Goal: Task Accomplishment & Management: Manage account settings

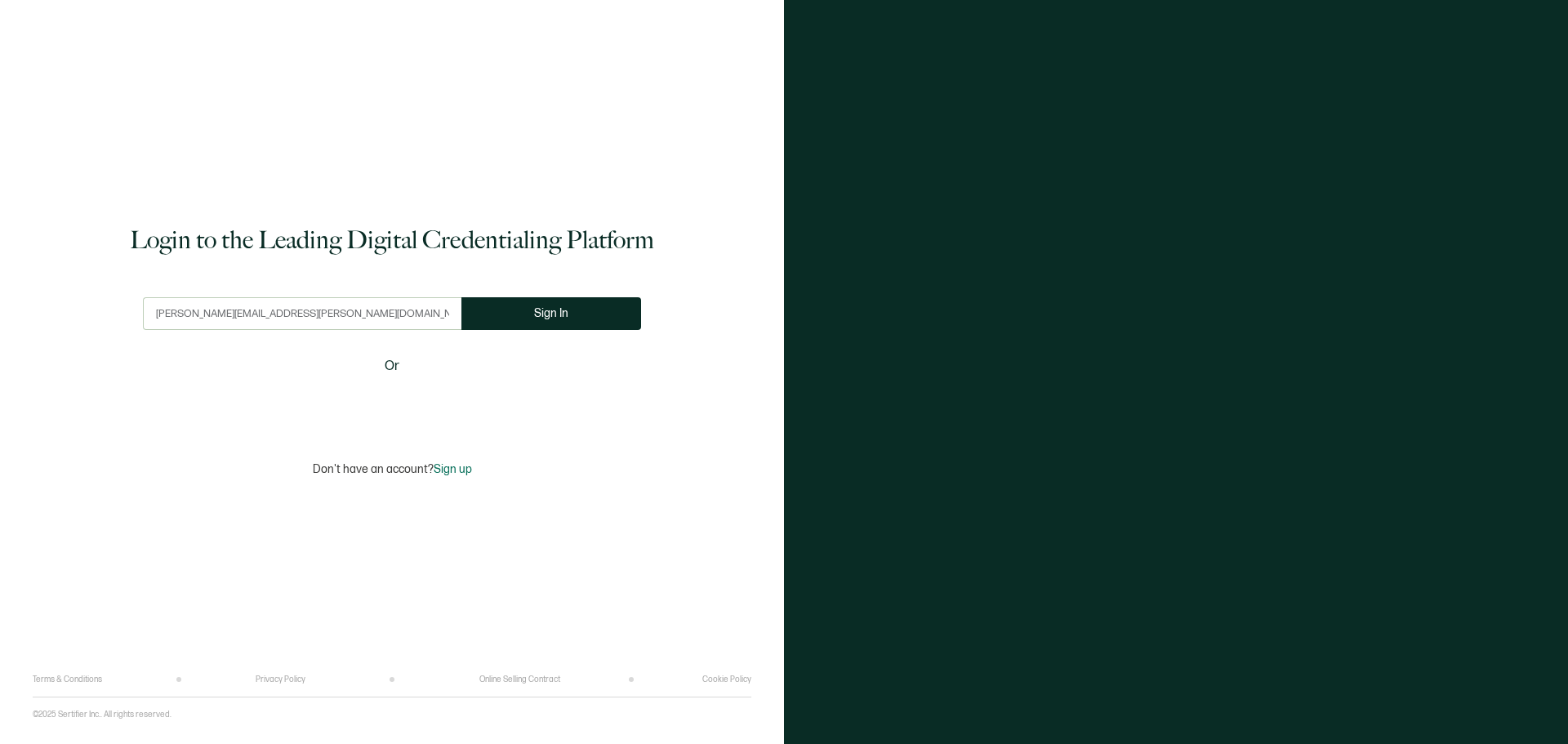
type input "[PERSON_NAME][EMAIL_ADDRESS][PERSON_NAME][DOMAIN_NAME]"
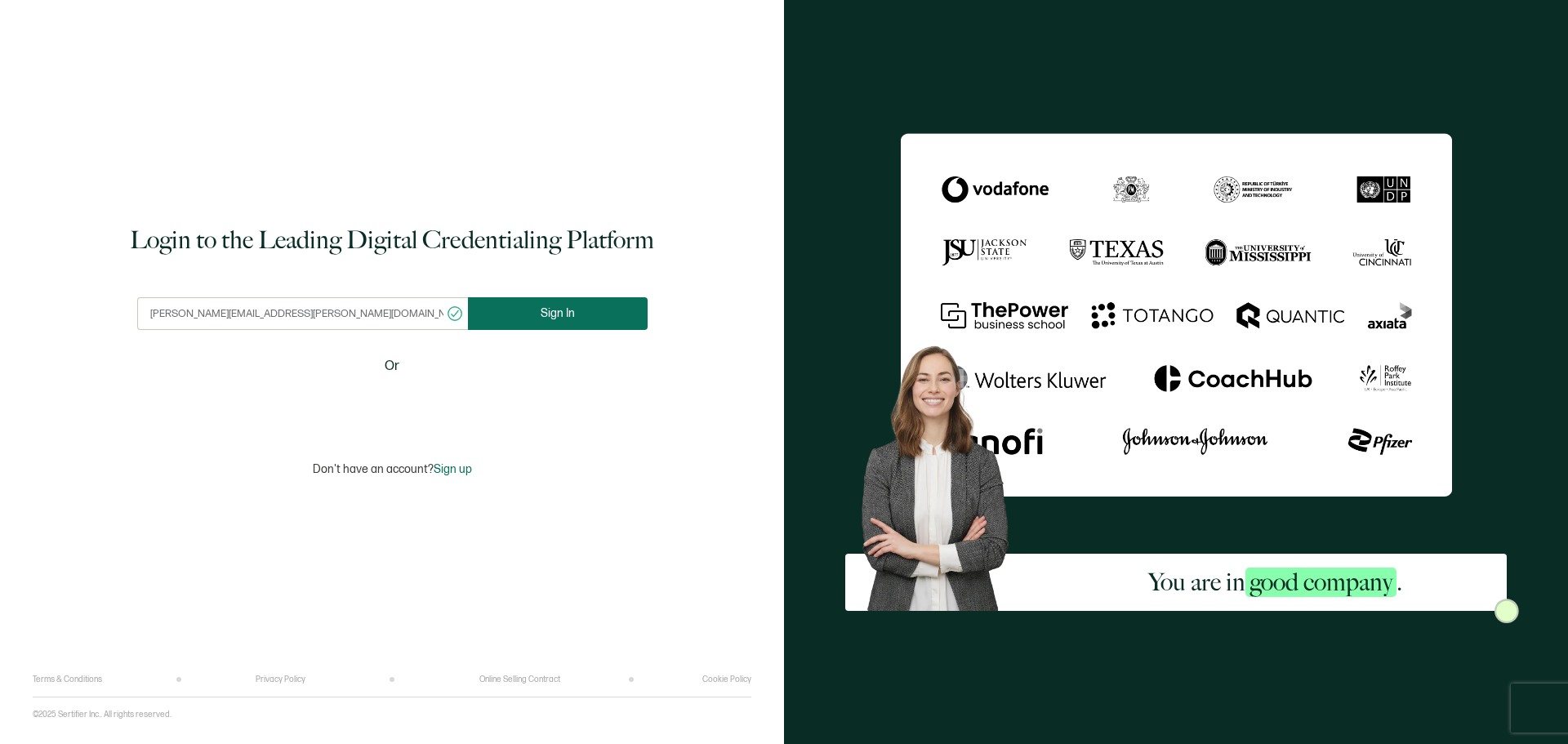
click at [526, 310] on button "Sign In" at bounding box center [557, 314] width 180 height 33
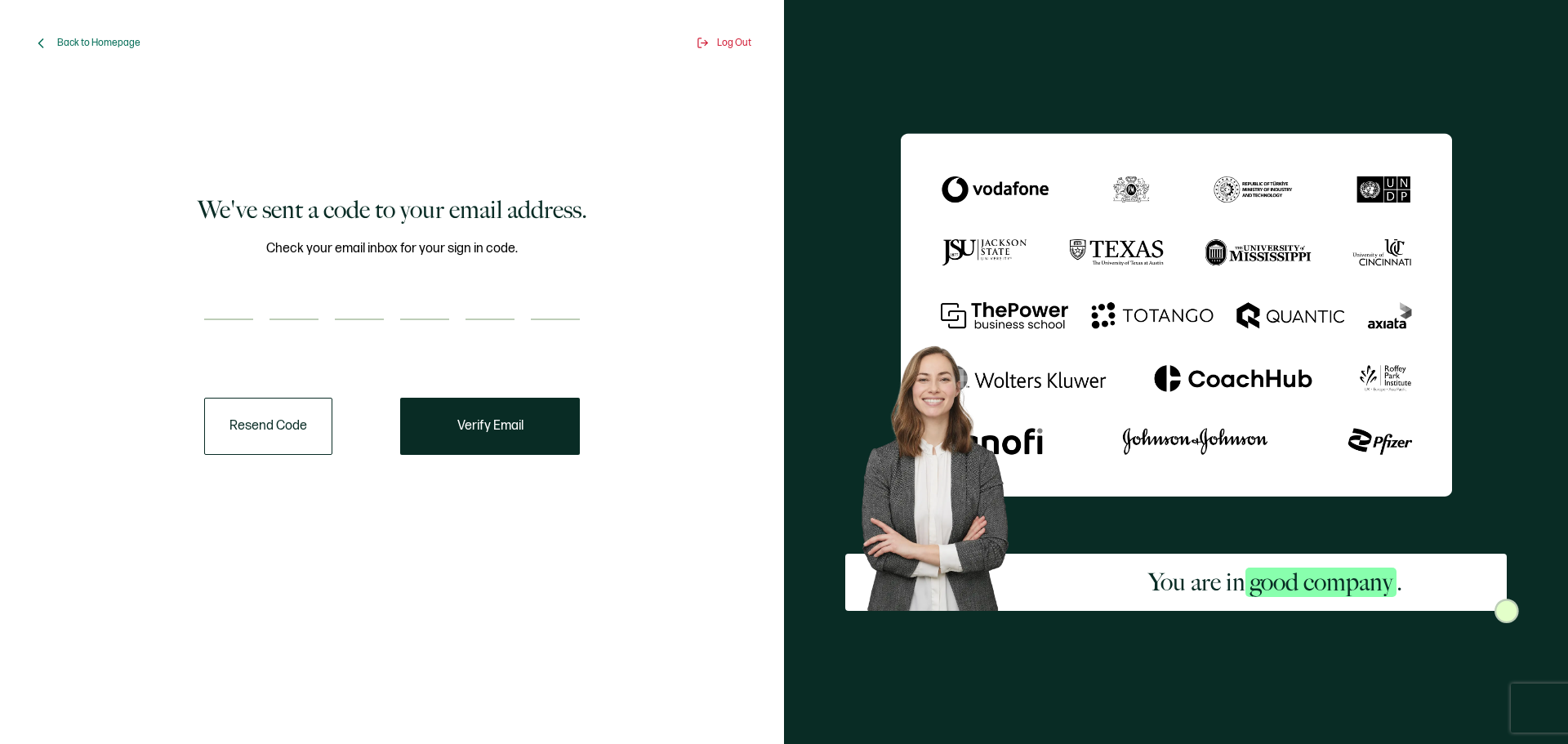
click at [254, 414] on button "Resend Code" at bounding box center [267, 426] width 128 height 57
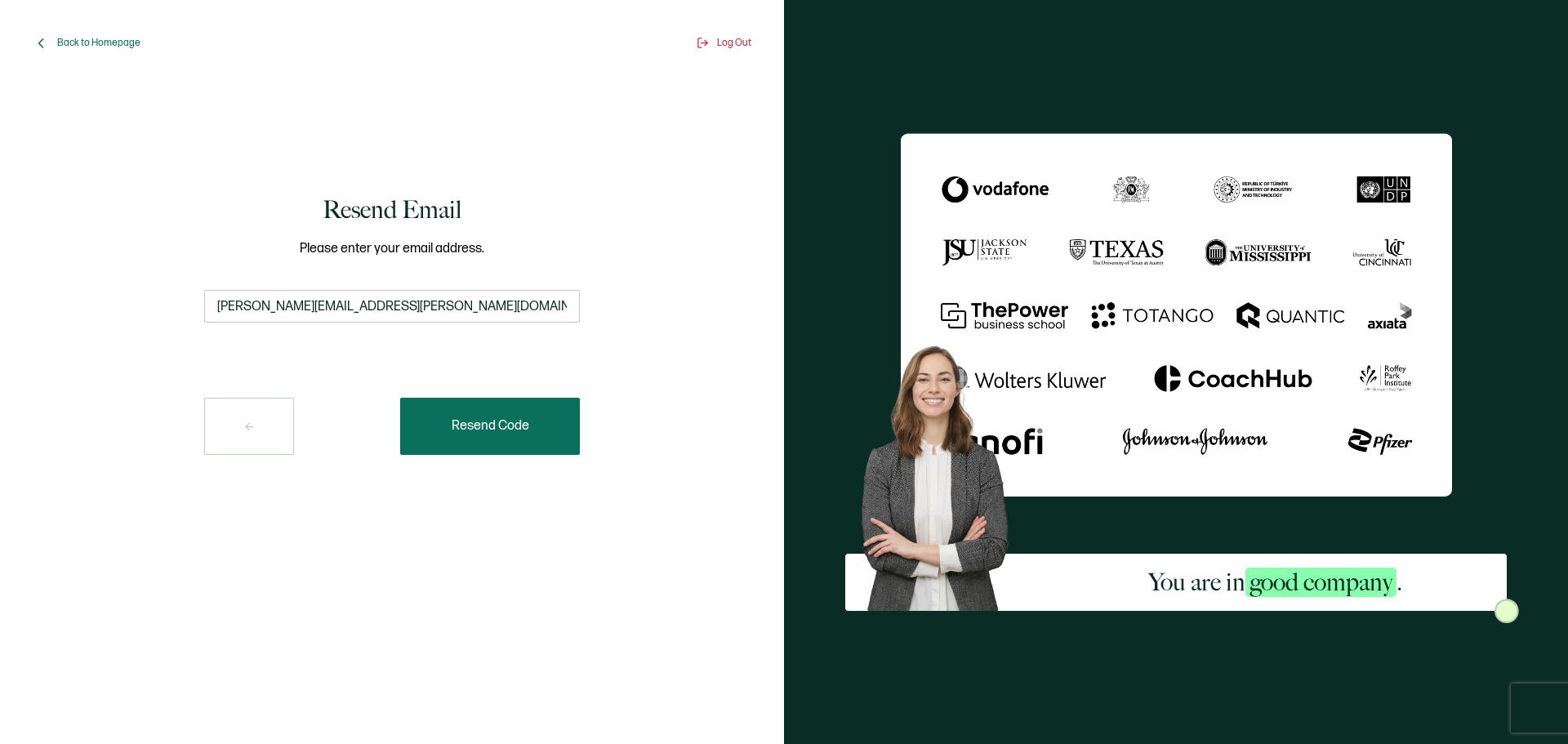
click at [532, 433] on button "Resend Code" at bounding box center [489, 426] width 180 height 57
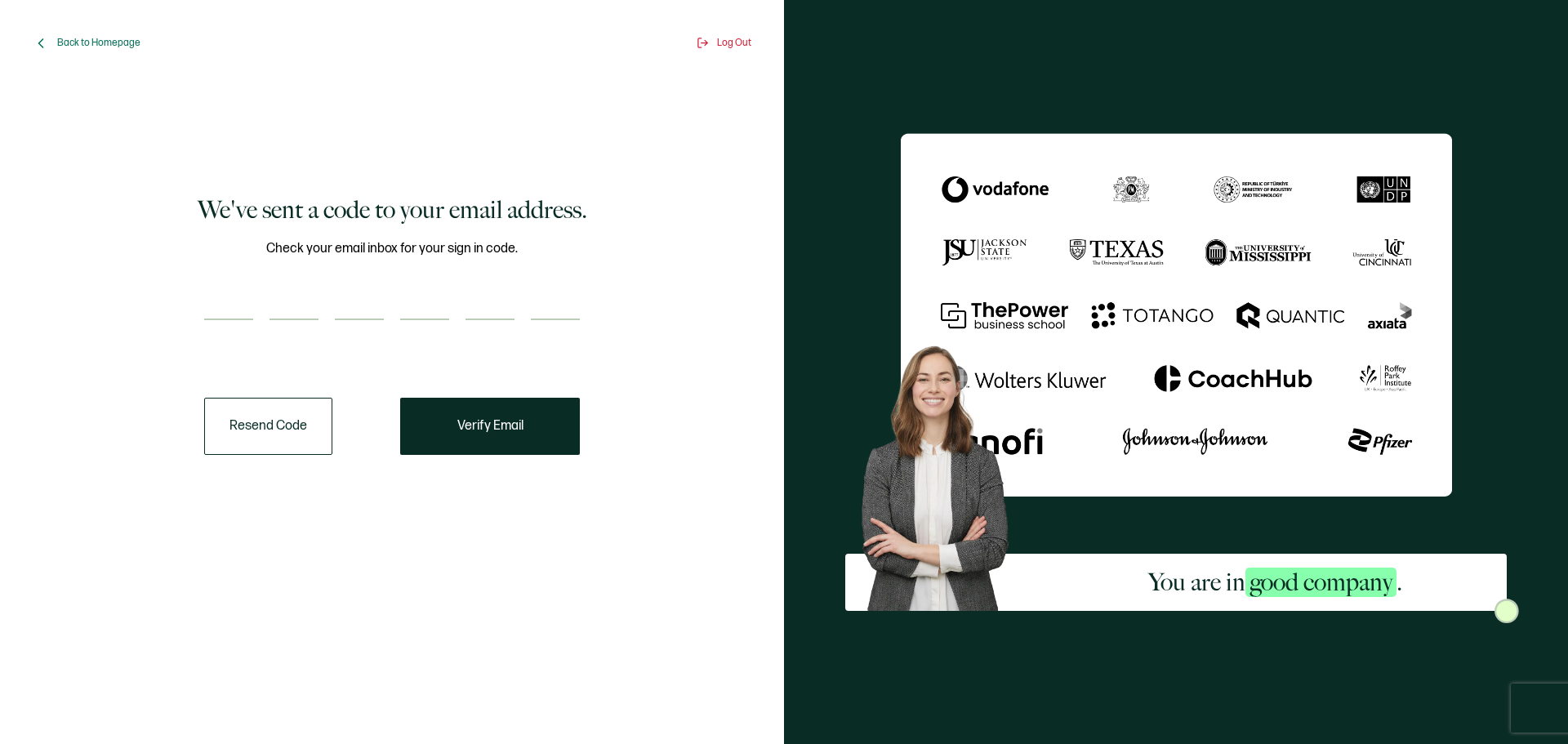
click at [207, 313] on input "number" at bounding box center [228, 304] width 49 height 33
type input "1"
type input "4"
type input "5"
type input "2"
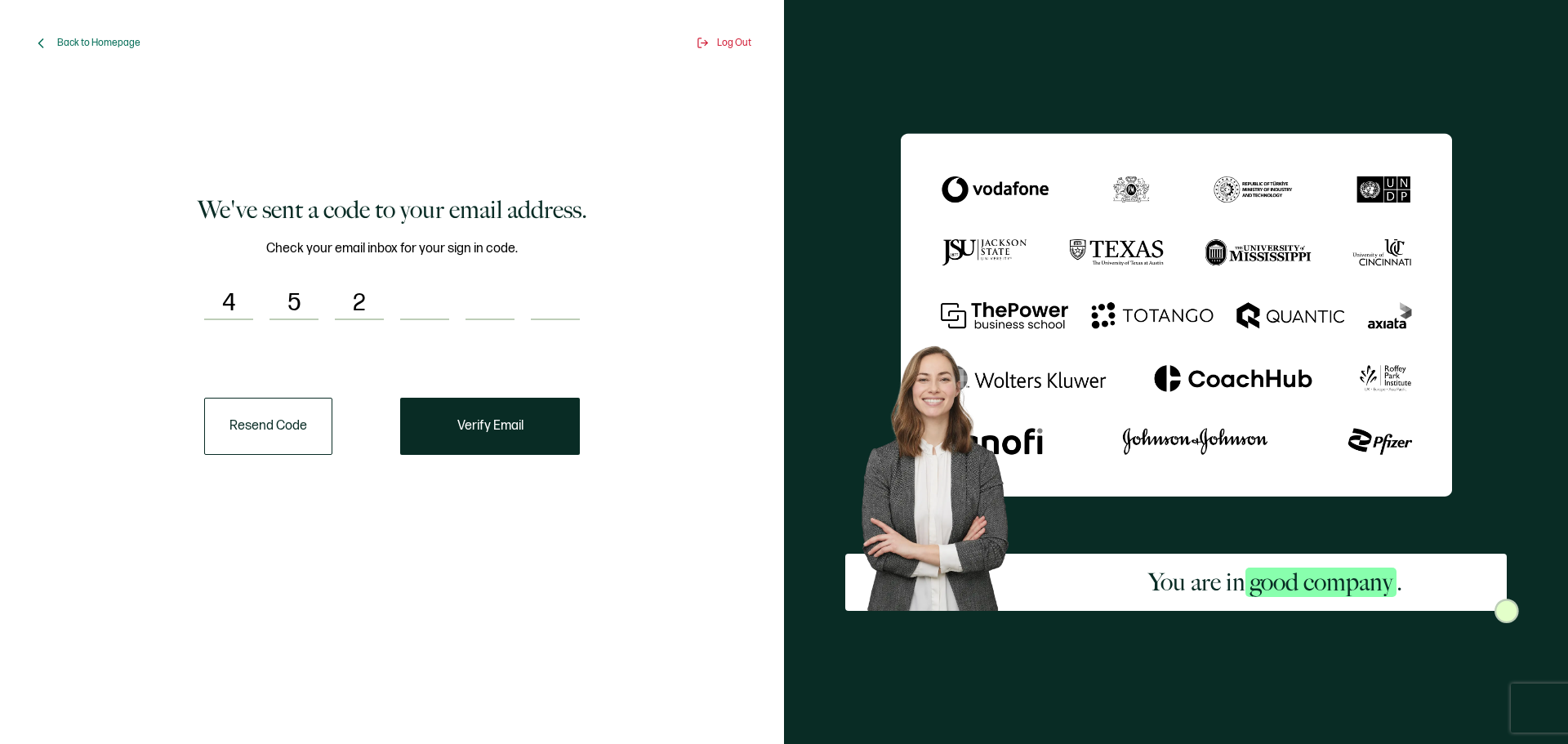
type input "8"
type input "6"
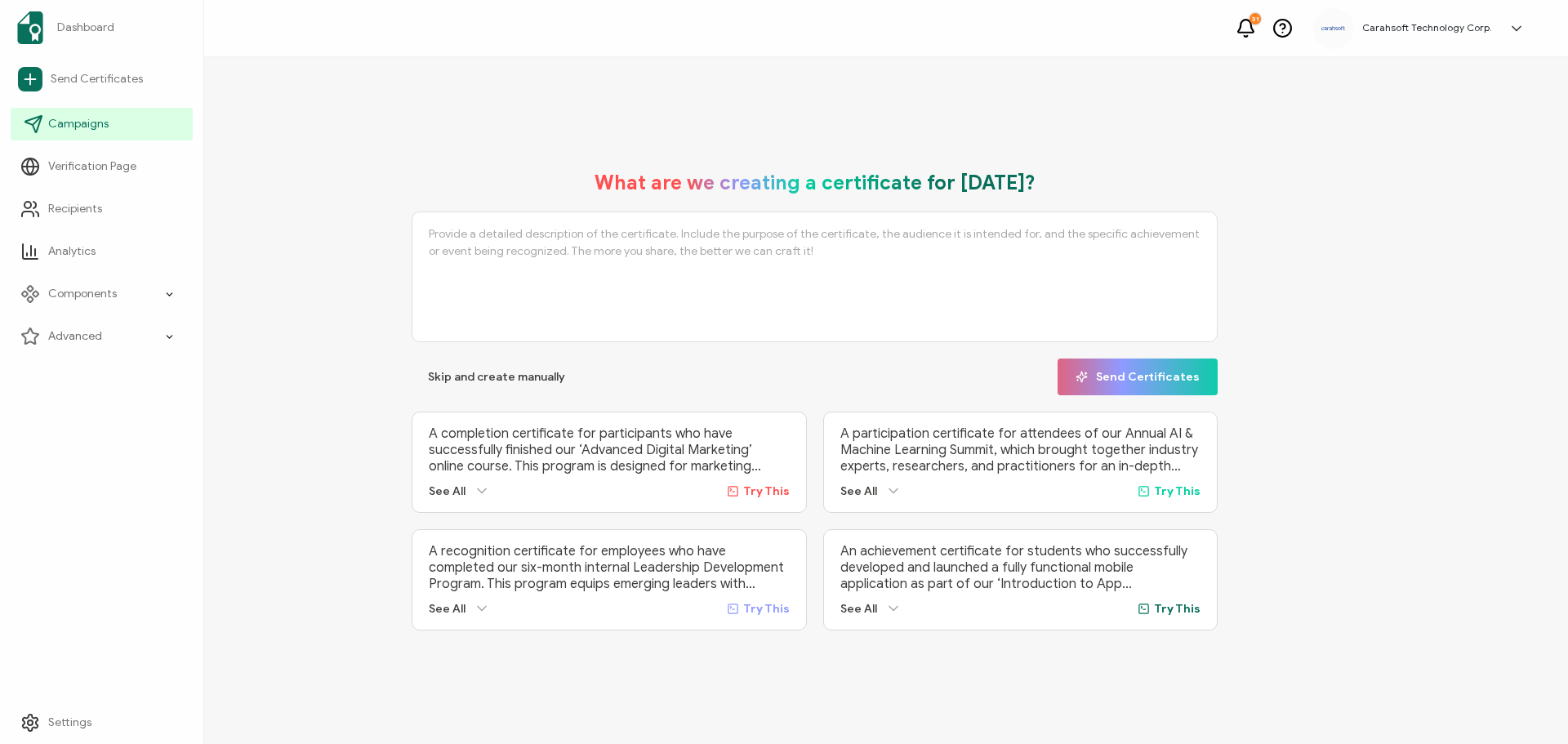
click at [80, 120] on span "Campaigns" at bounding box center [78, 124] width 60 height 16
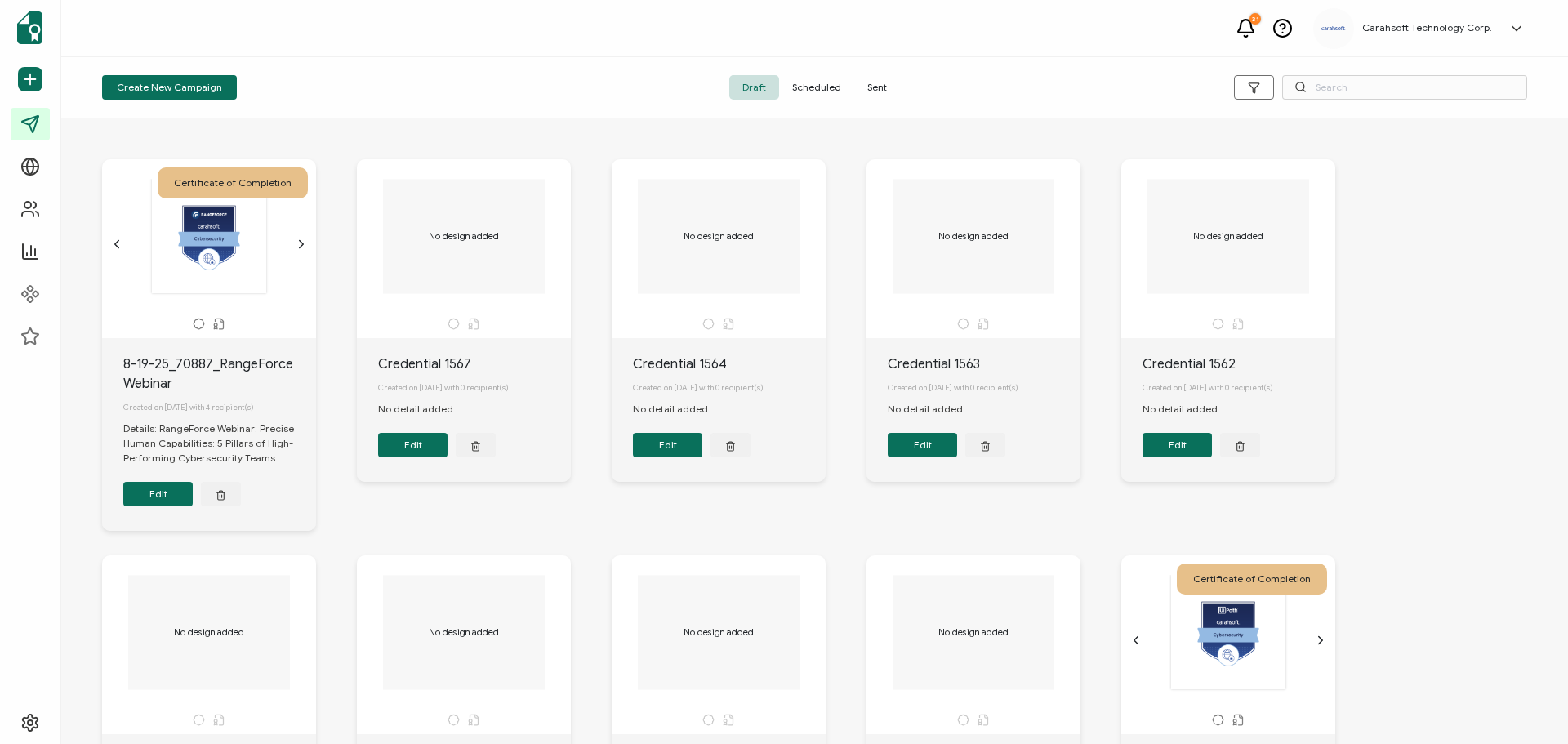
click at [167, 504] on button "Edit" at bounding box center [157, 494] width 70 height 24
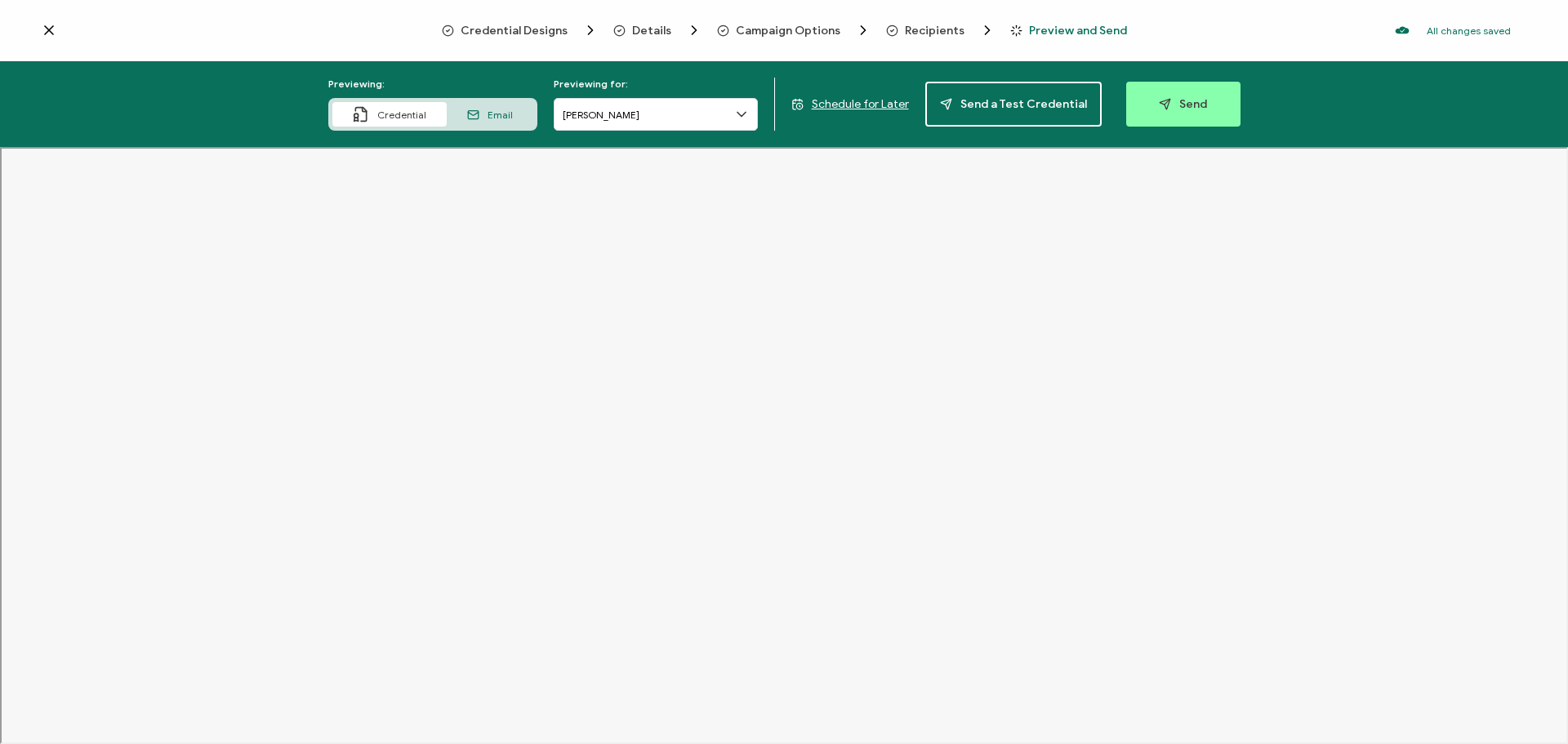
click at [493, 107] on div "Email" at bounding box center [489, 114] width 87 height 24
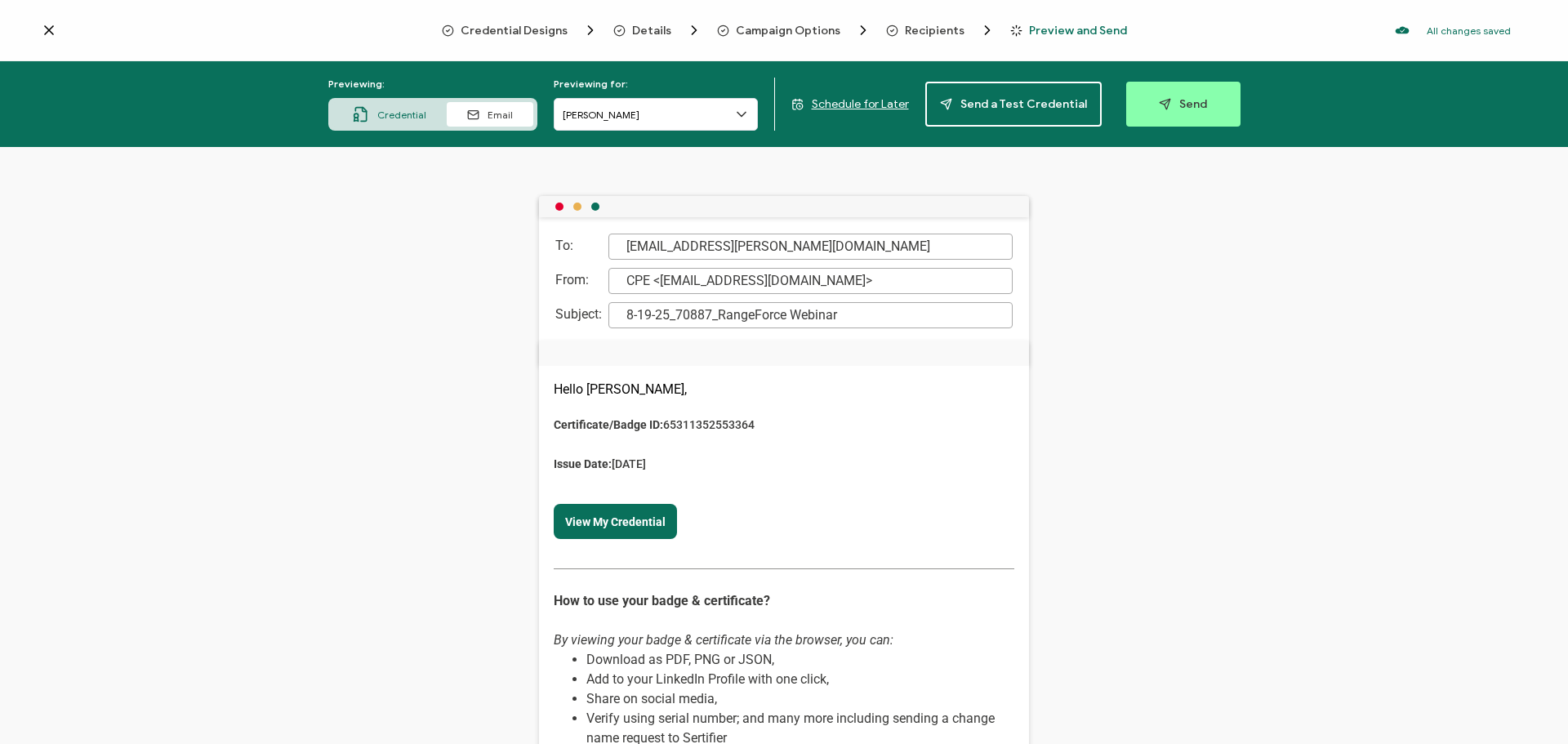
click at [425, 120] on span "Credential" at bounding box center [402, 114] width 49 height 12
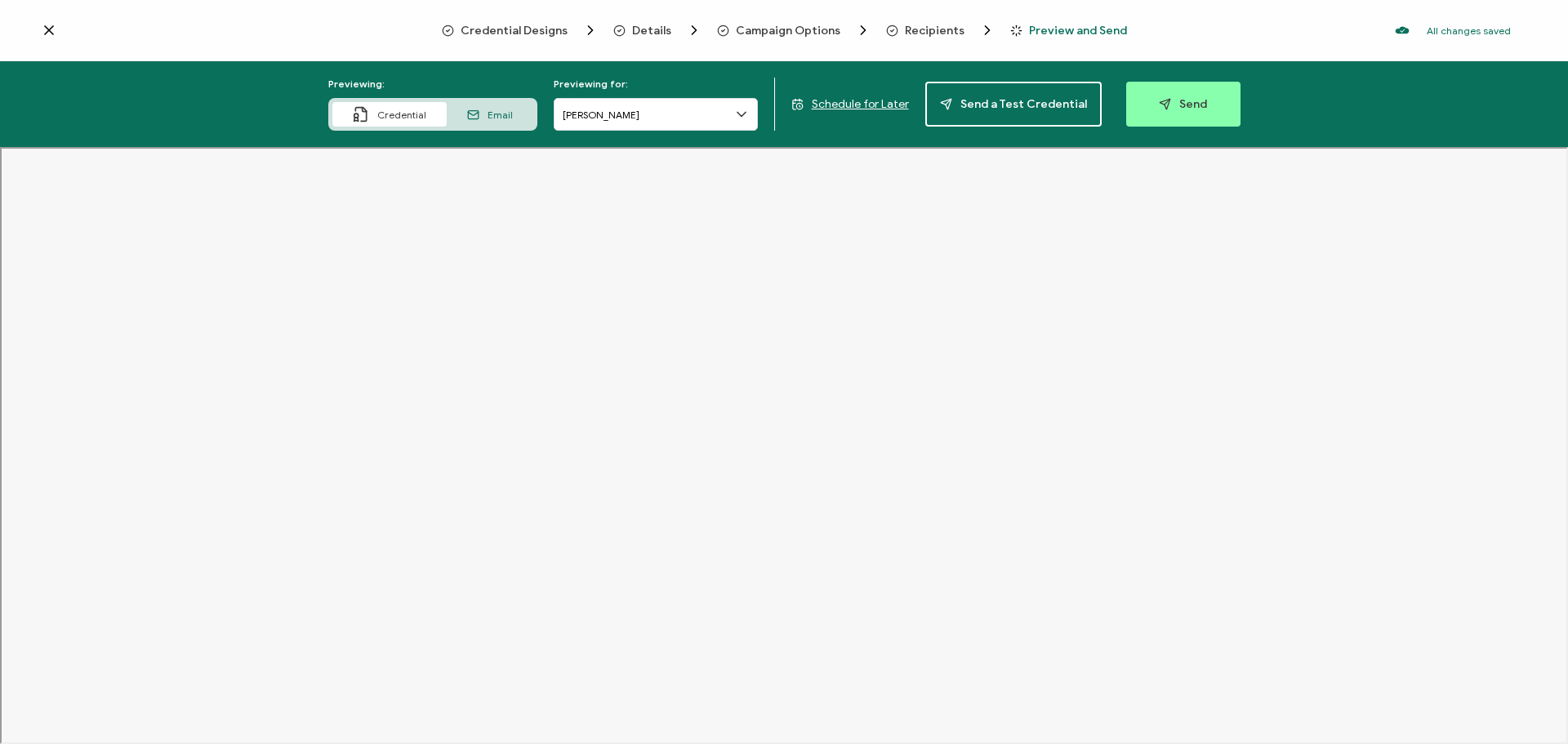
click at [930, 25] on span "Recipients" at bounding box center [934, 30] width 59 height 12
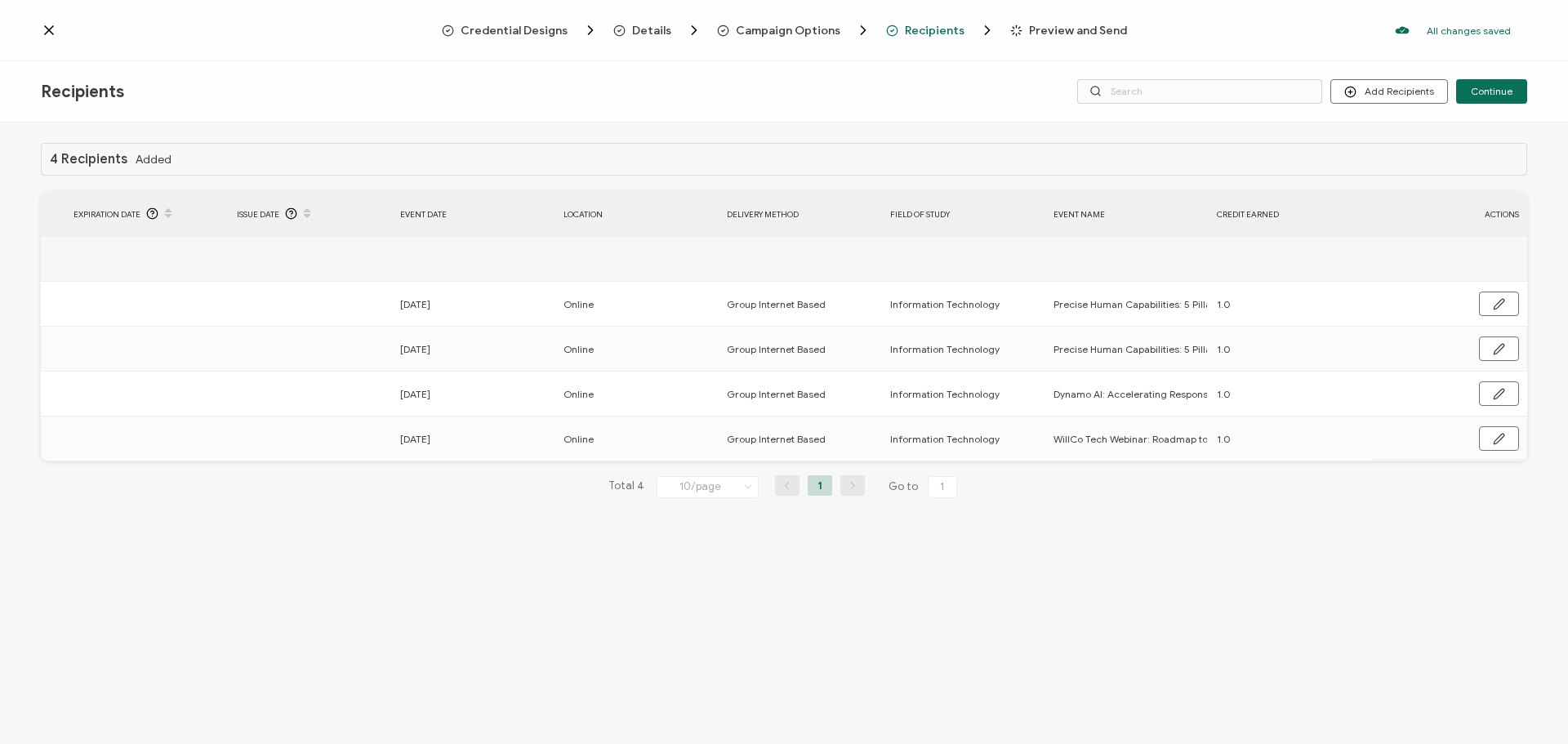
scroll to position [0, 428]
click at [46, 28] on icon at bounding box center [48, 29] width 8 height 8
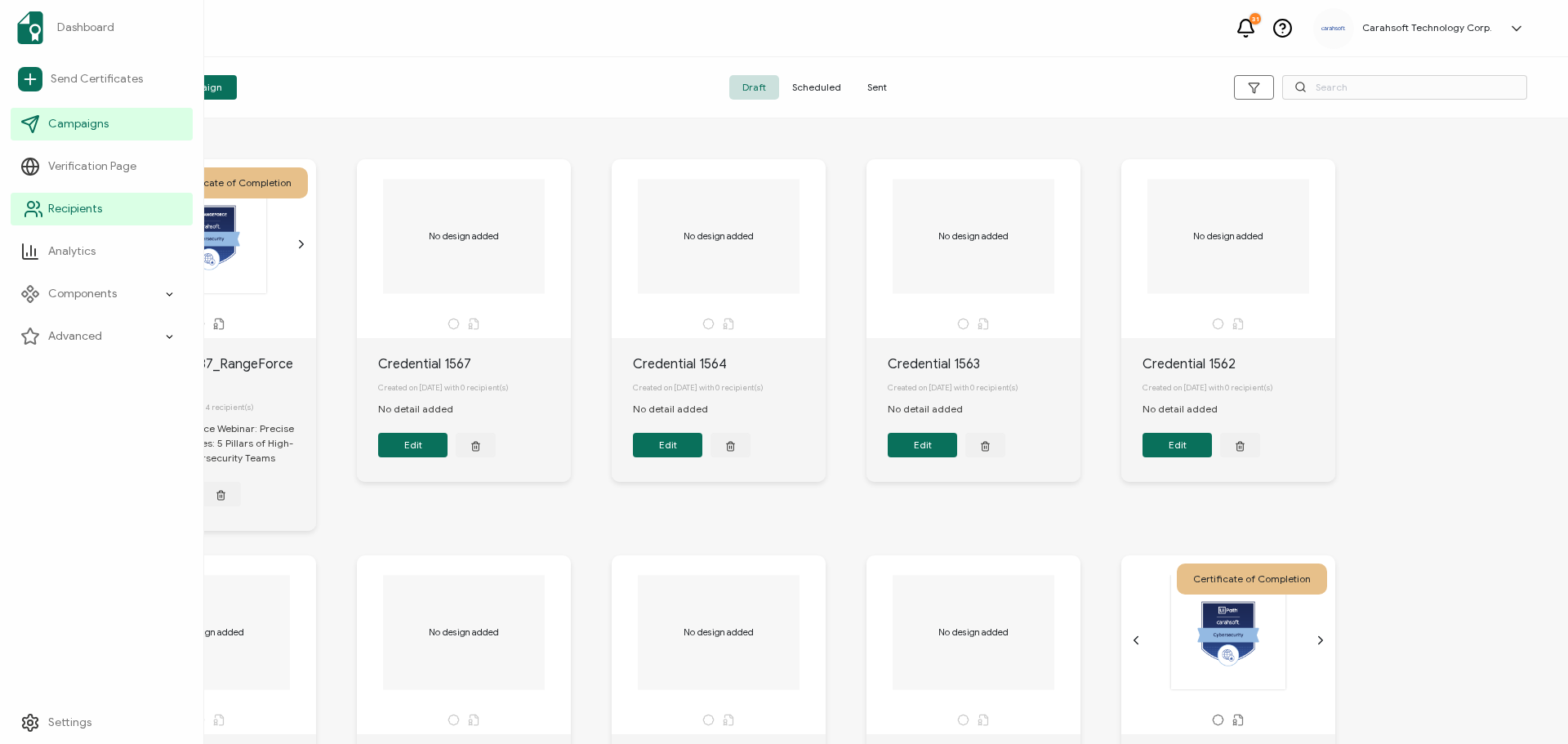
click at [65, 201] on span "Recipients" at bounding box center [75, 209] width 54 height 16
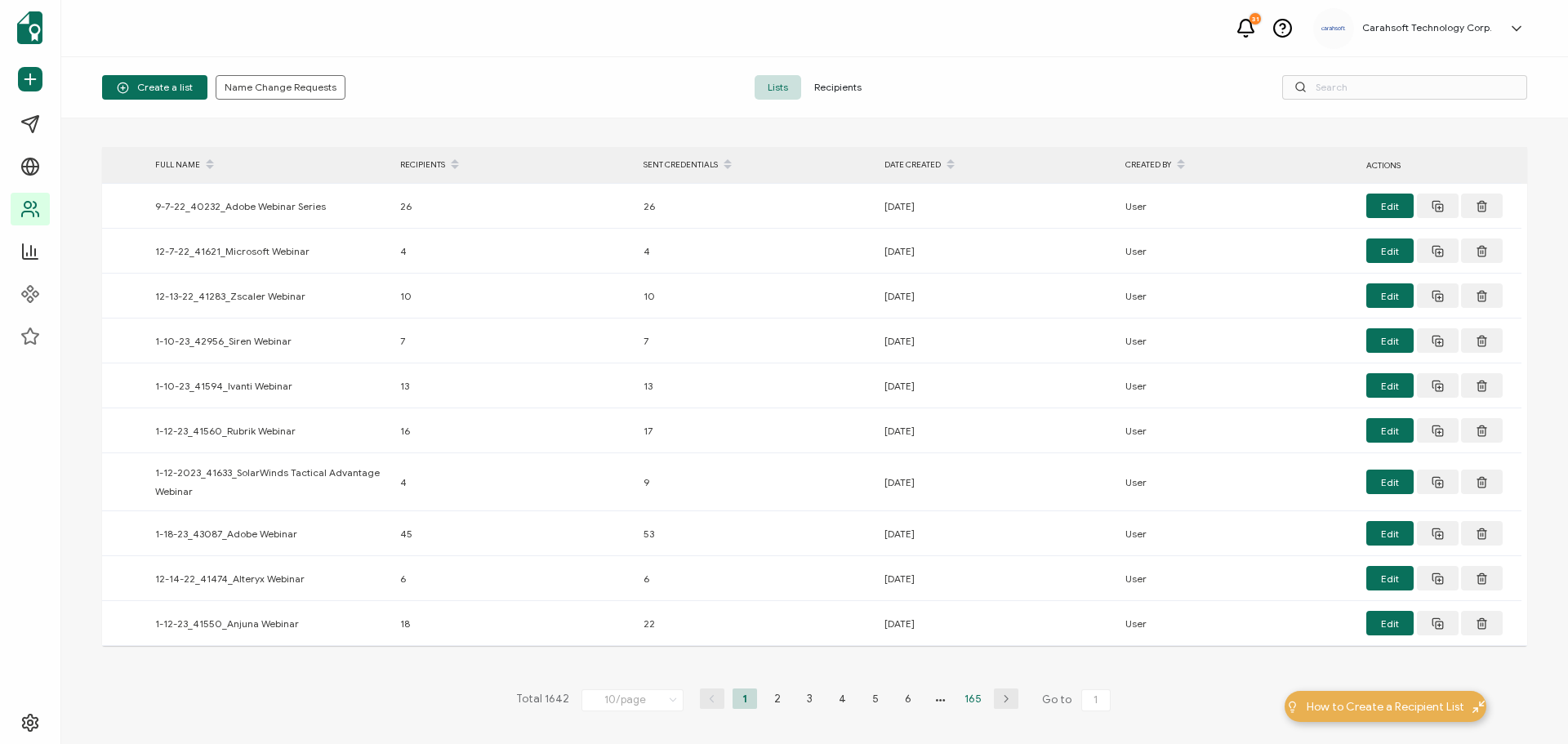
click at [965, 704] on li "165" at bounding box center [974, 698] width 24 height 21
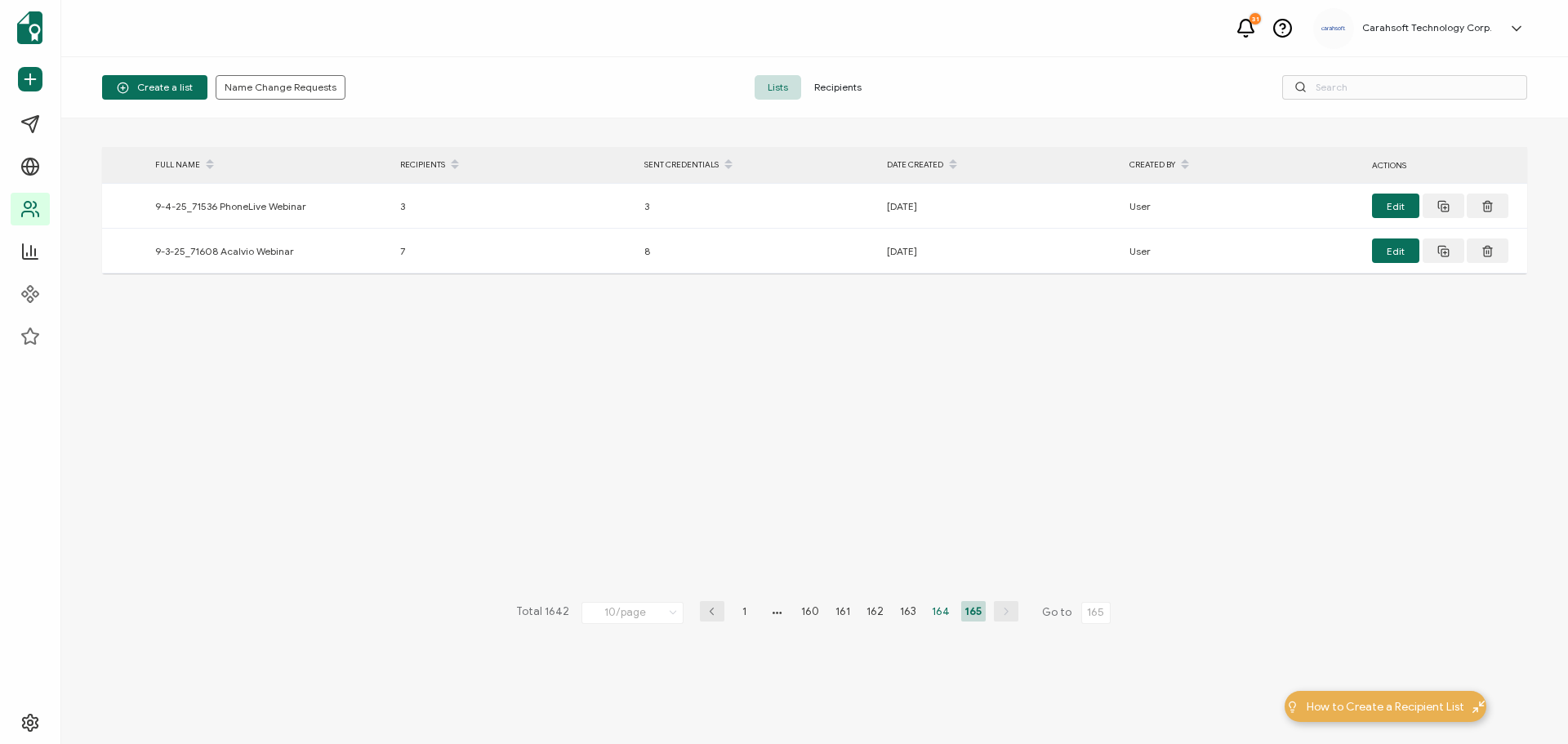
click at [942, 612] on li "164" at bounding box center [941, 612] width 24 height 21
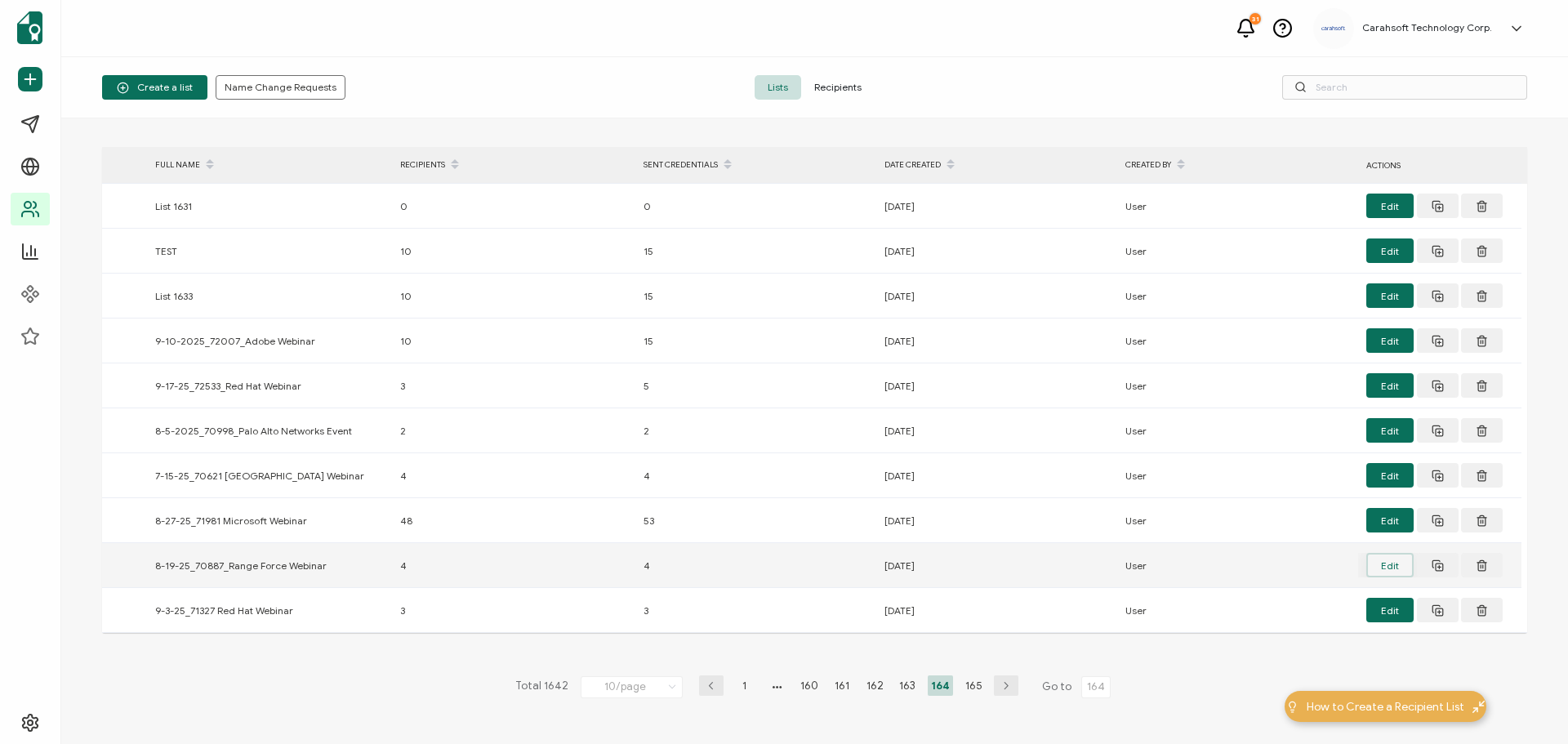
click at [1389, 569] on button "Edit" at bounding box center [1390, 565] width 47 height 24
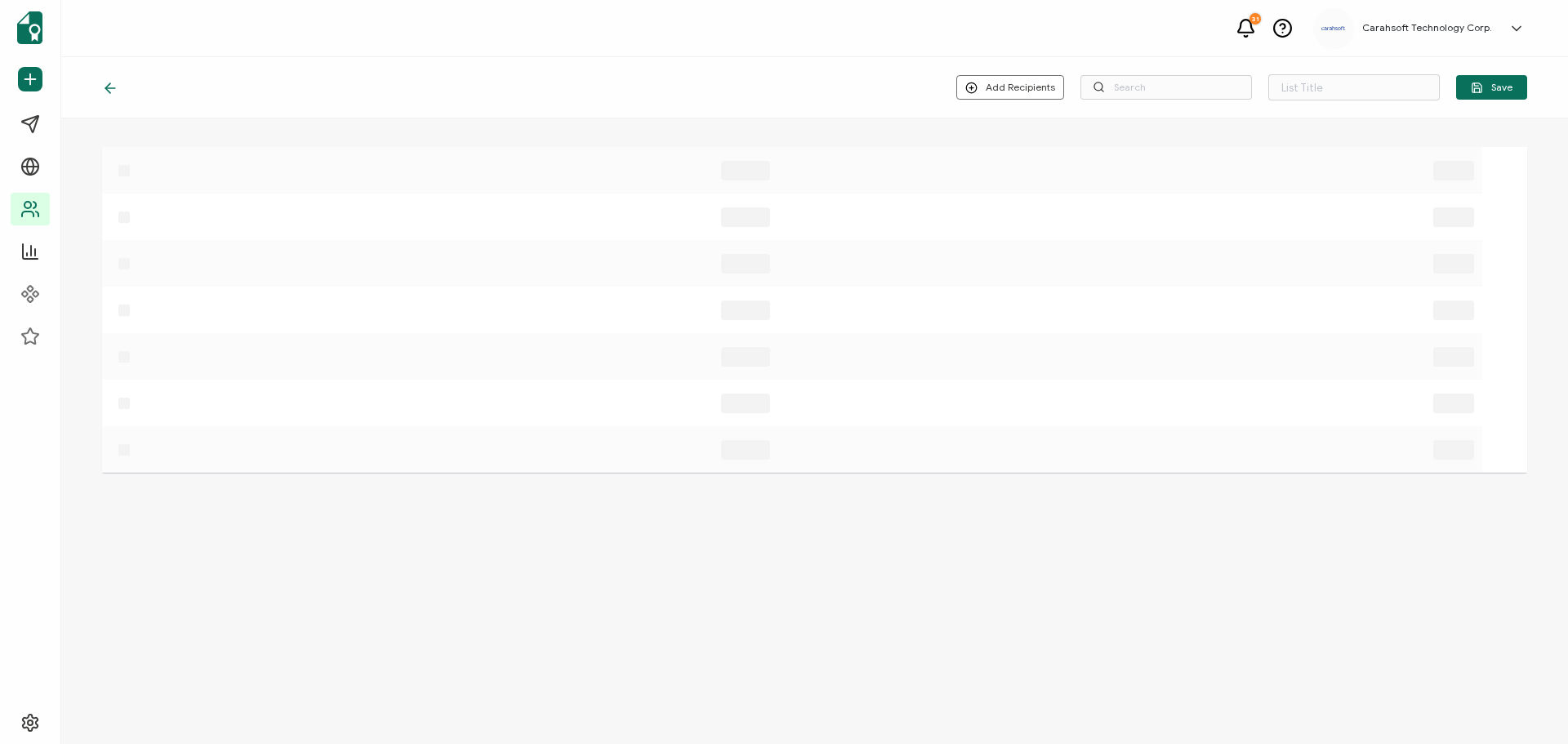
type input "8-19-25_70887_Range Force Webinar"
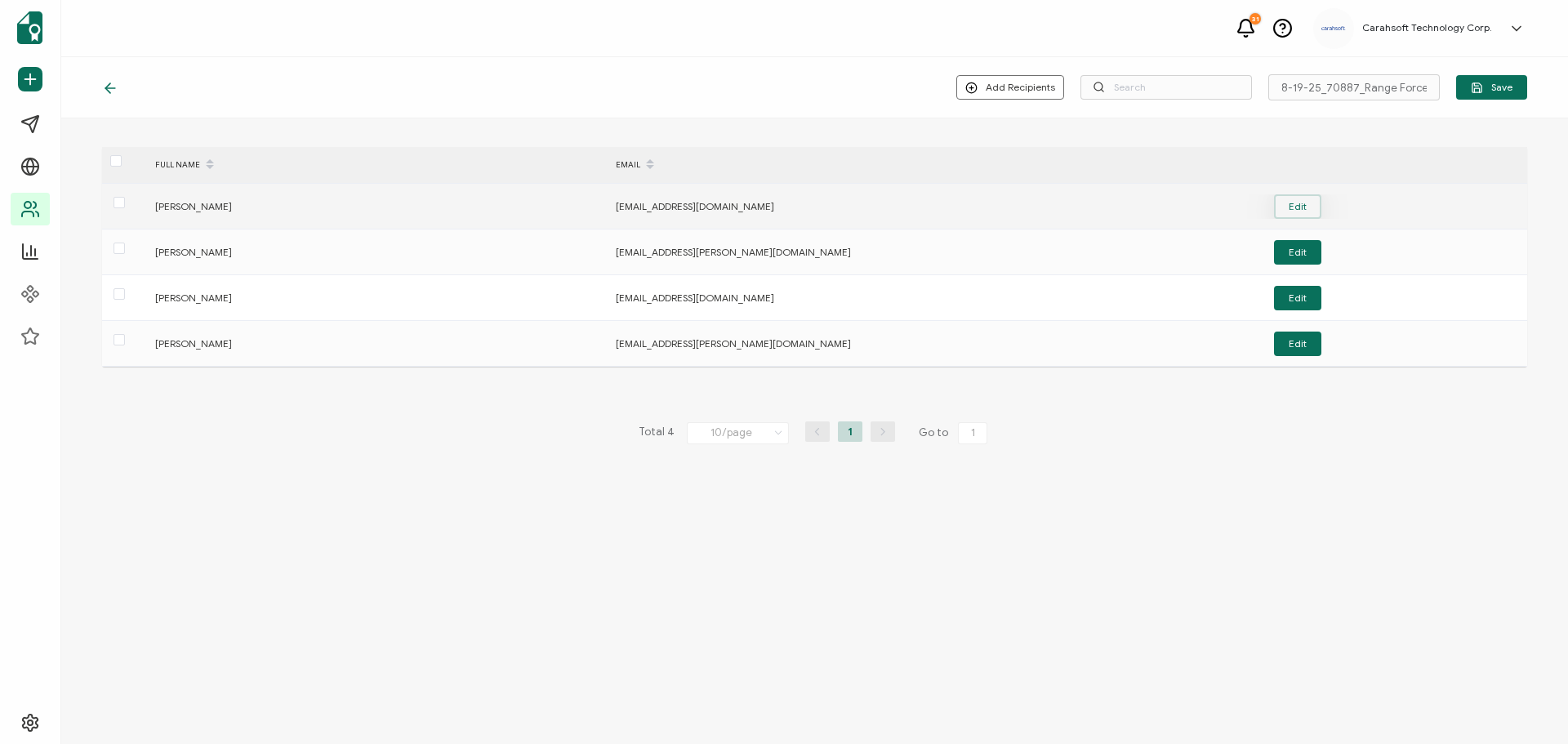
click at [1300, 204] on button "Edit" at bounding box center [1297, 206] width 47 height 24
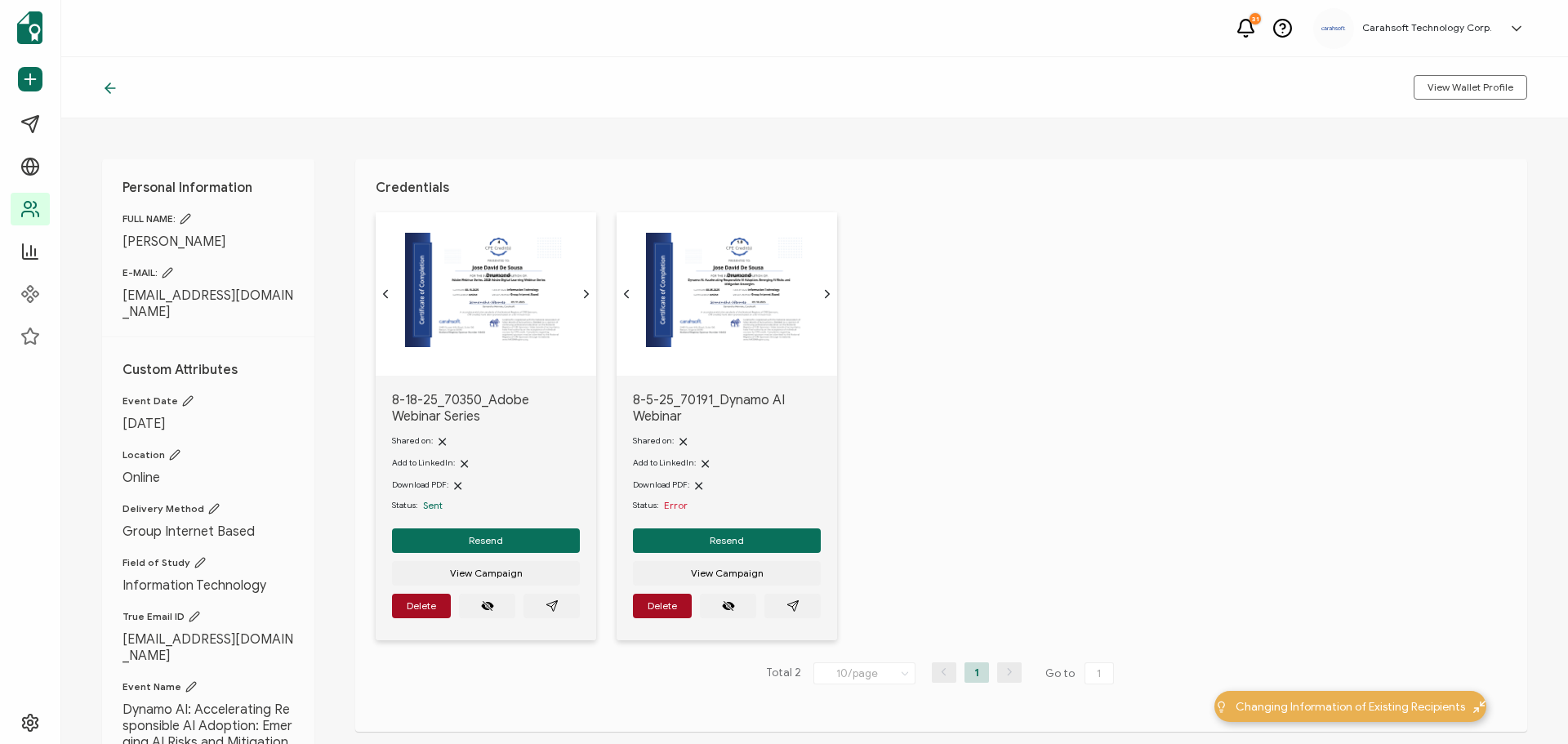
click at [112, 88] on icon at bounding box center [110, 88] width 16 height 16
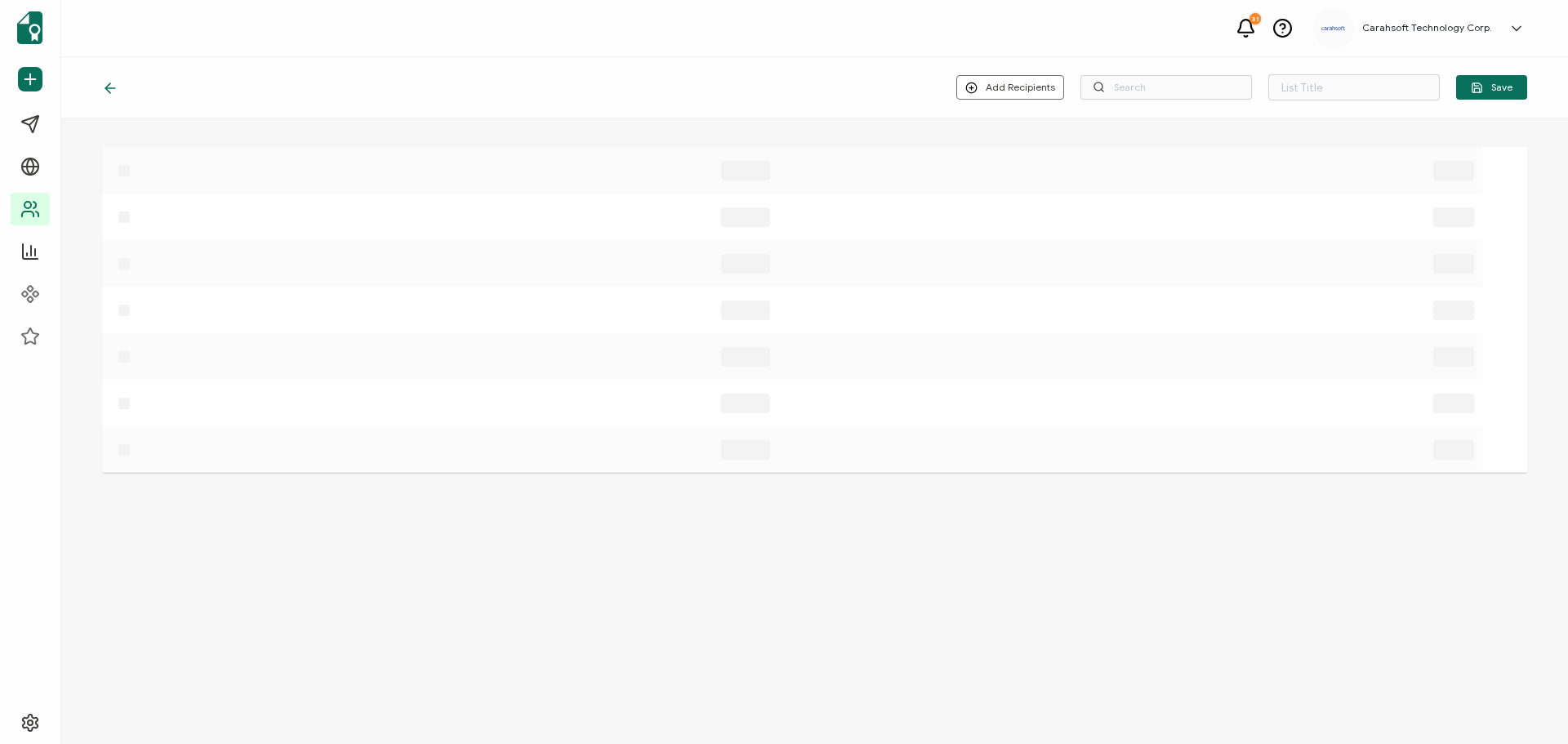
type input "8-19-25_70887_Range Force Webinar"
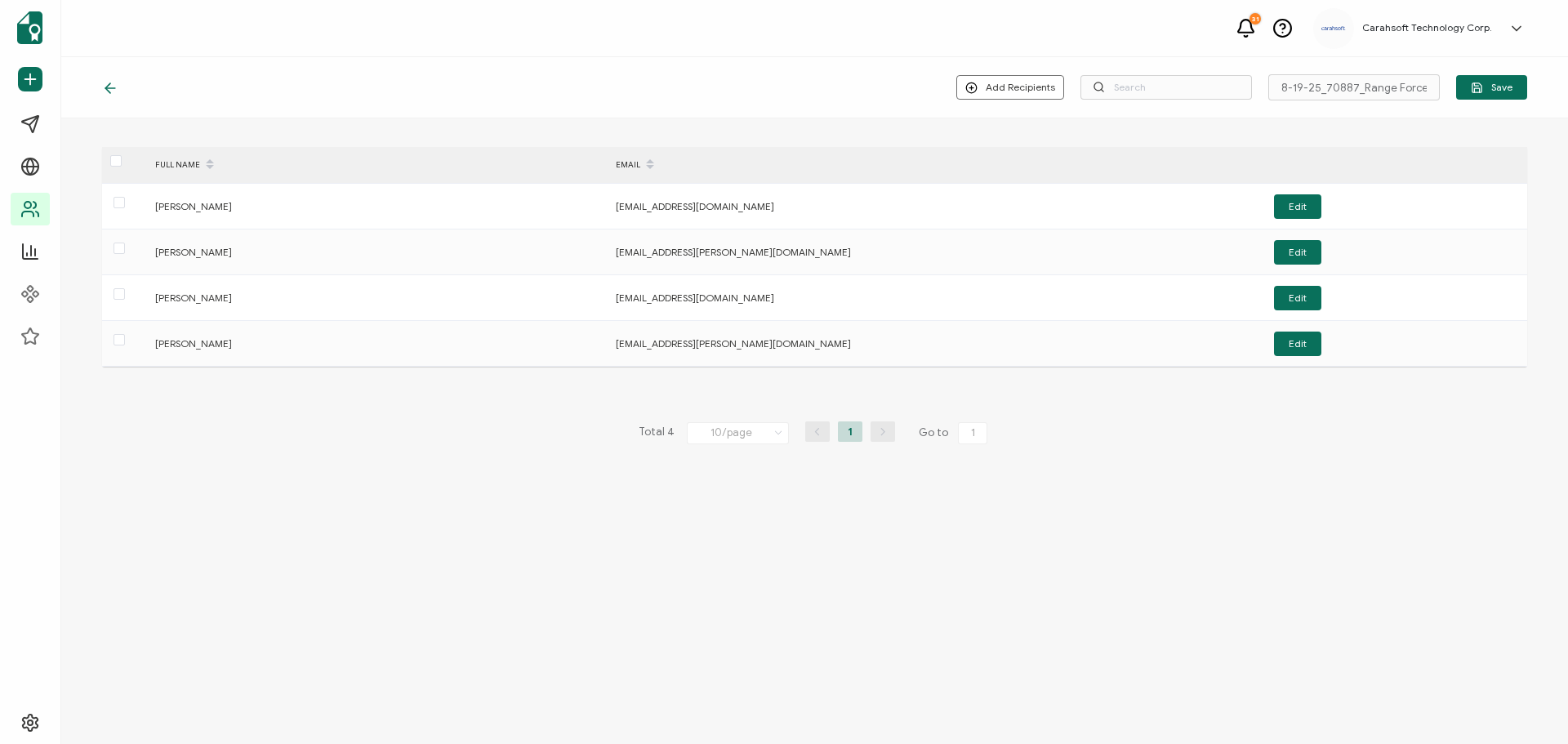
click at [105, 87] on icon at bounding box center [110, 88] width 16 height 16
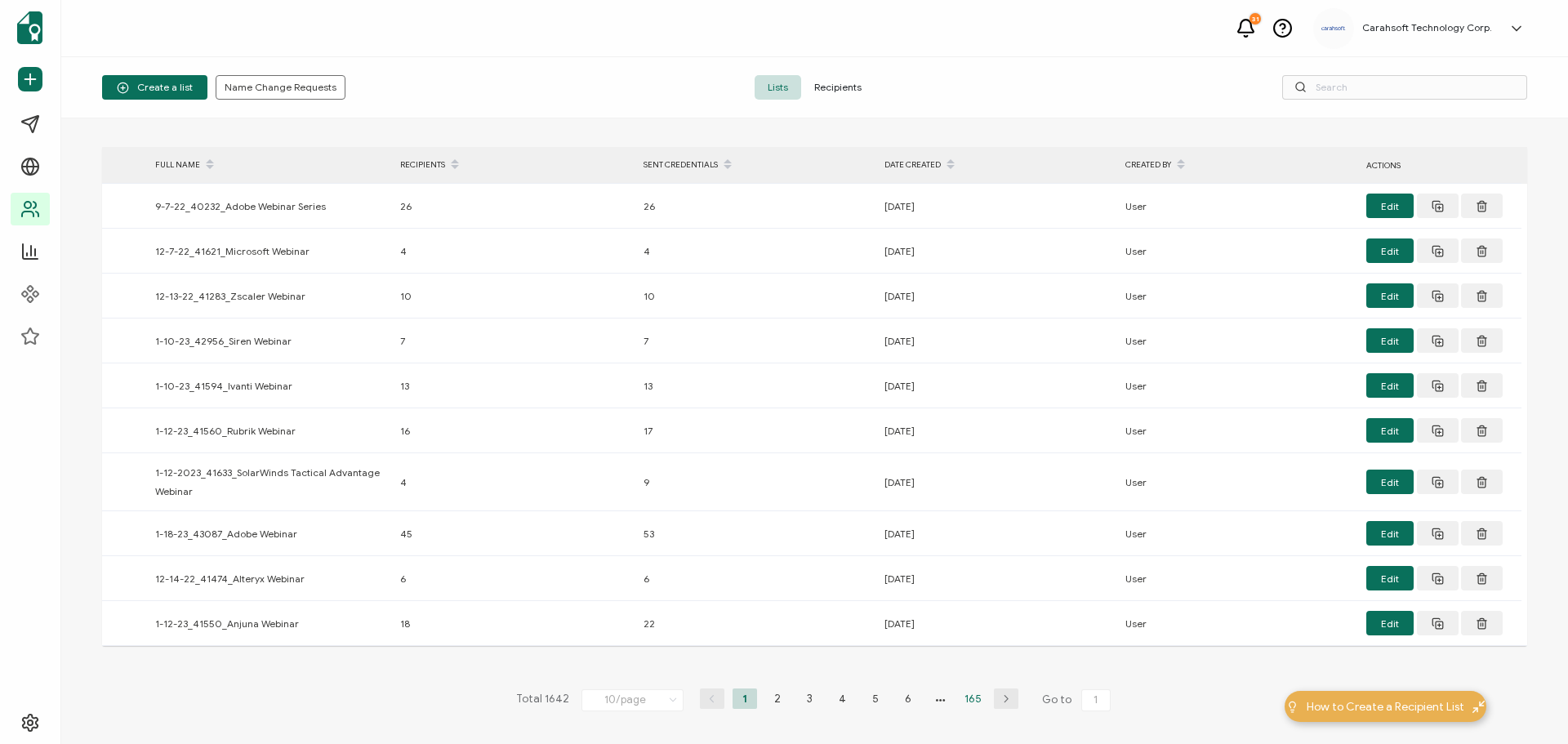
click at [977, 698] on li "165" at bounding box center [974, 698] width 24 height 21
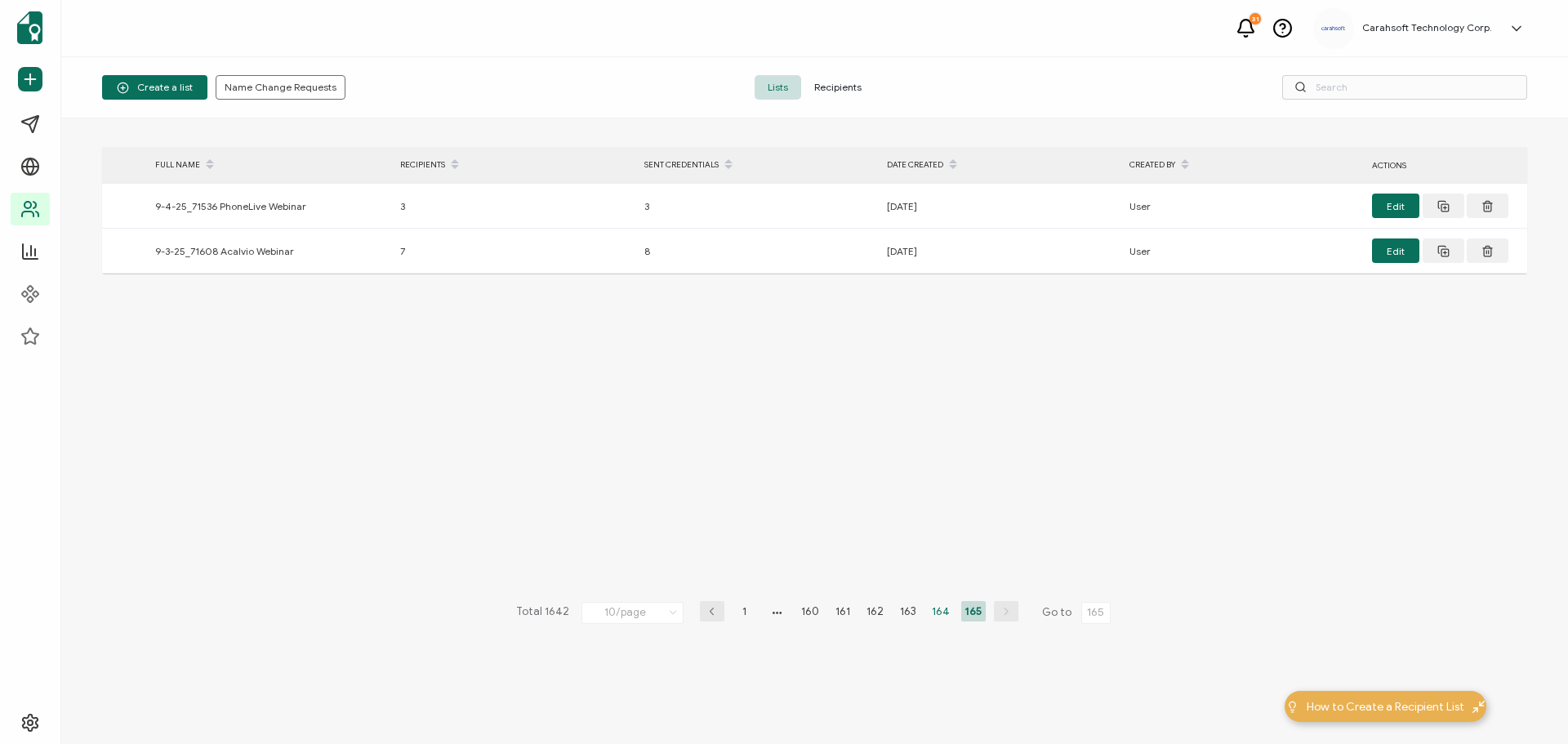
click at [941, 615] on li "164" at bounding box center [941, 612] width 24 height 21
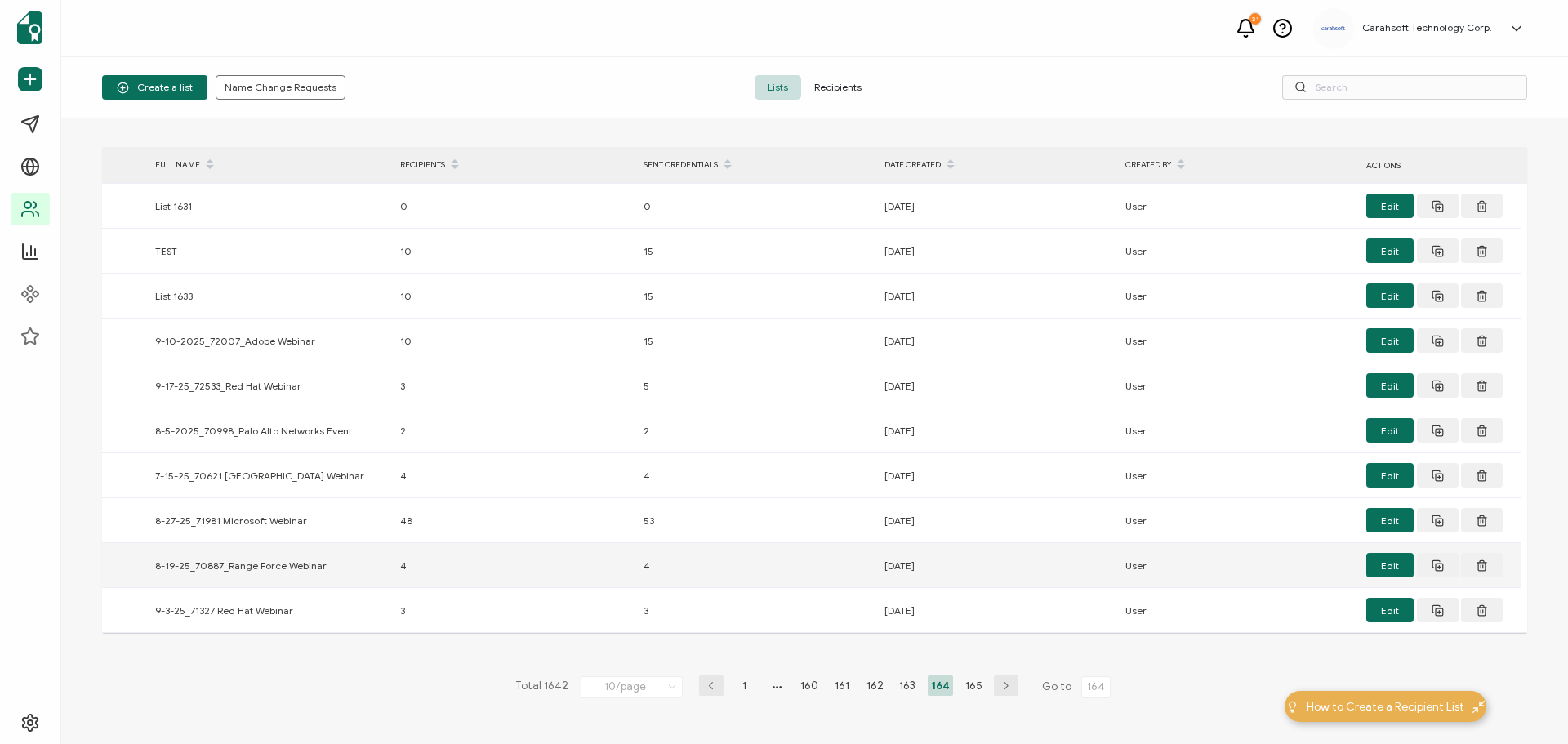
click at [177, 572] on div "8-19-25_70887_Range Force Webinar" at bounding box center [269, 566] width 245 height 19
click at [1481, 562] on icon at bounding box center [1482, 562] width 9 height 0
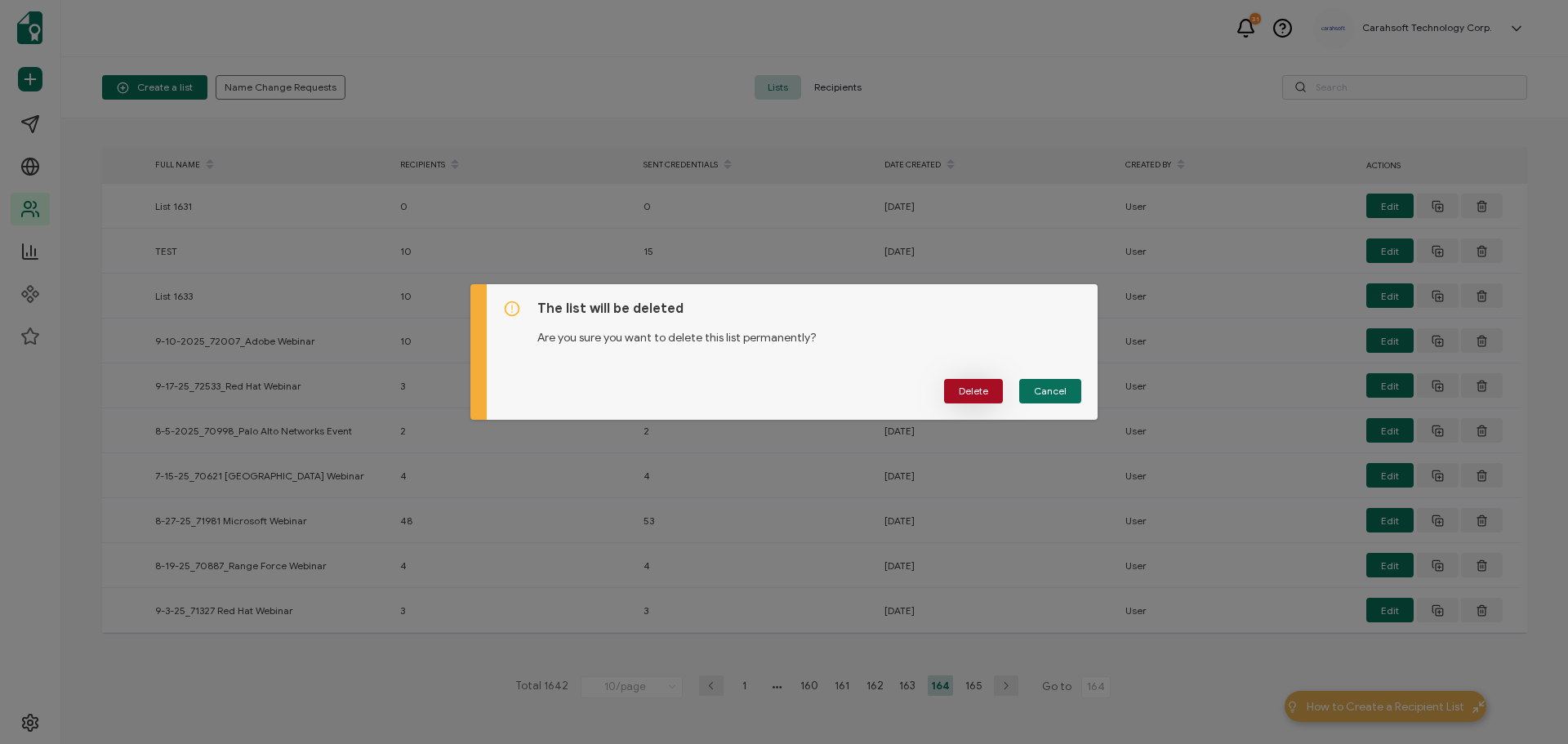
click at [986, 389] on button "Delete" at bounding box center [974, 391] width 58 height 24
